Goal: Register for event/course

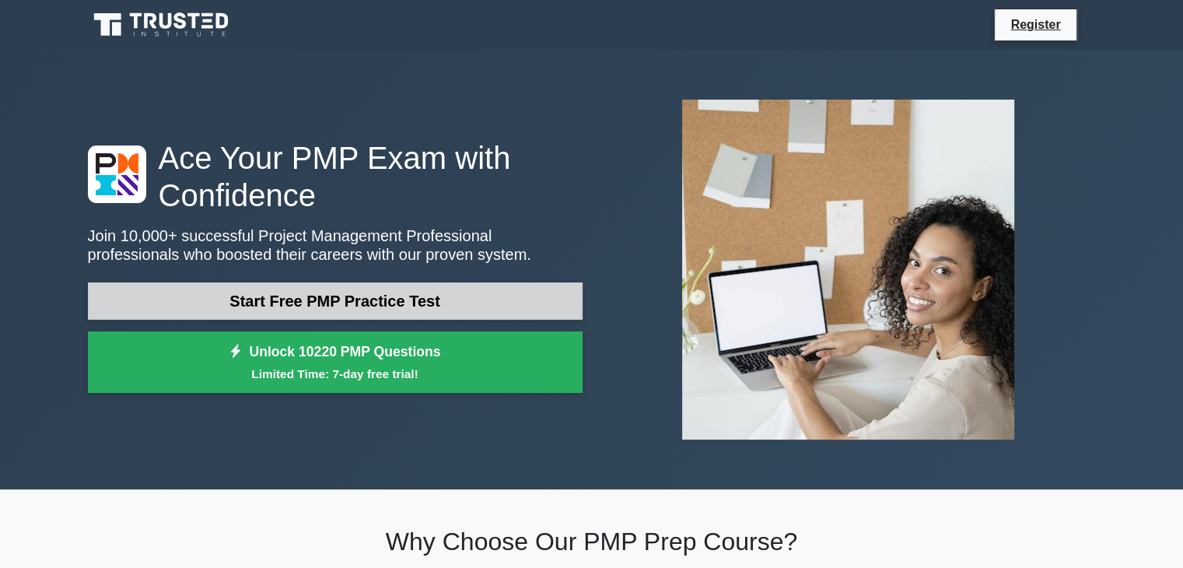
click at [524, 297] on link "Start Free PMP Practice Test" at bounding box center [335, 300] width 495 height 37
click at [419, 308] on link "Start Free PMP Practice Test" at bounding box center [335, 300] width 495 height 37
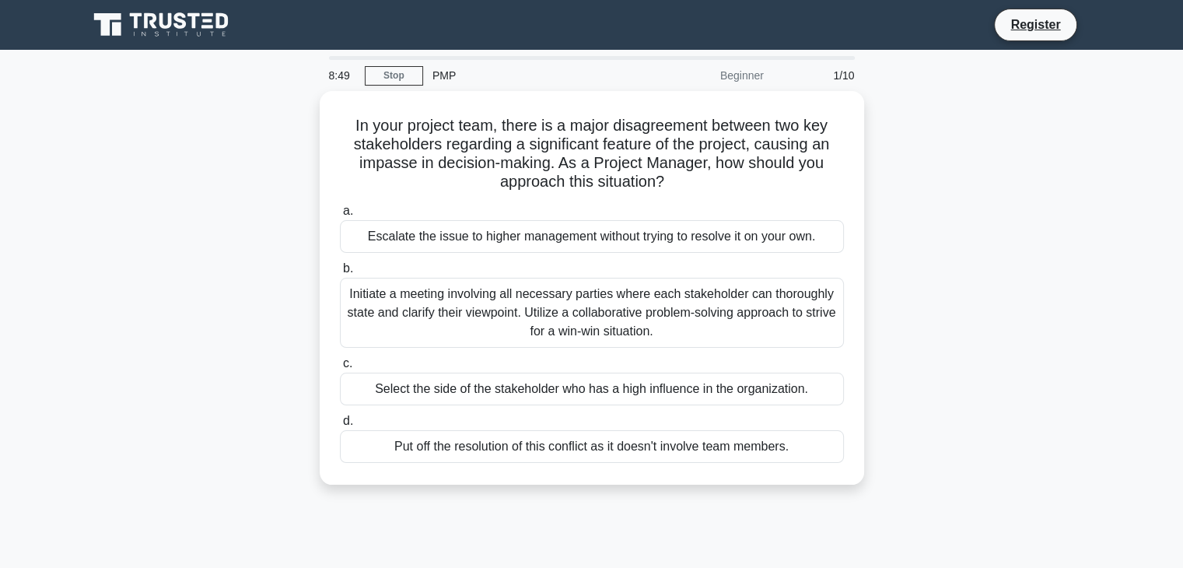
click at [445, 79] on div "PMP" at bounding box center [530, 75] width 214 height 31
click at [441, 79] on div "PMP" at bounding box center [530, 75] width 214 height 31
click at [412, 75] on link "Stop" at bounding box center [394, 75] width 58 height 19
